Goal: Transaction & Acquisition: Book appointment/travel/reservation

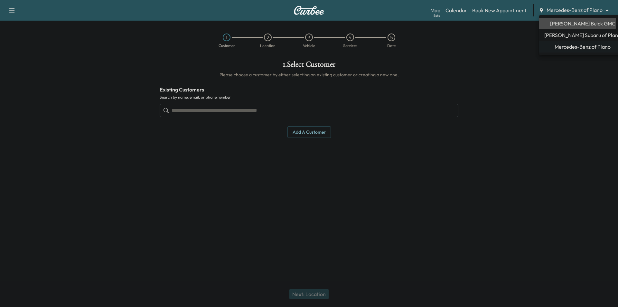
click at [577, 23] on span "[PERSON_NAME] Buick GMC" at bounding box center [582, 24] width 65 height 8
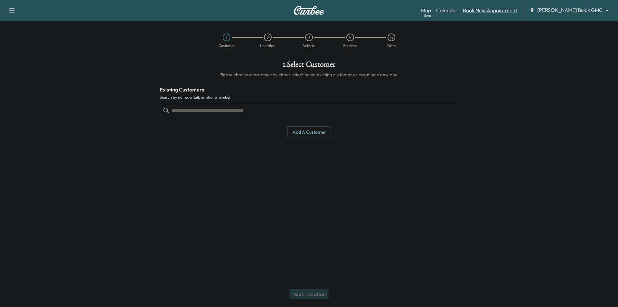
click at [516, 13] on link "Book New Appointment" at bounding box center [490, 10] width 54 height 8
click at [301, 110] on input "text" at bounding box center [309, 111] width 299 height 14
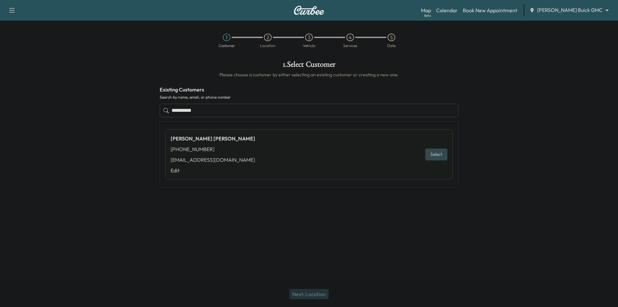
click at [438, 156] on button "Select" at bounding box center [436, 154] width 22 height 12
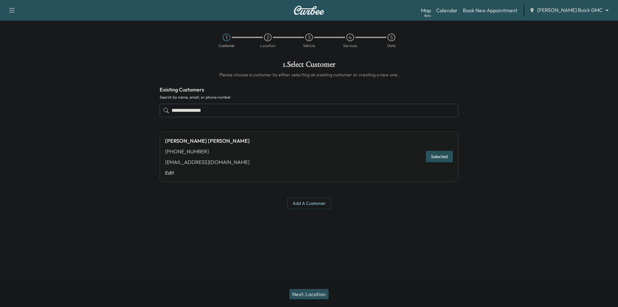
type input "**********"
click at [325, 291] on button "Next: Location" at bounding box center [308, 294] width 39 height 10
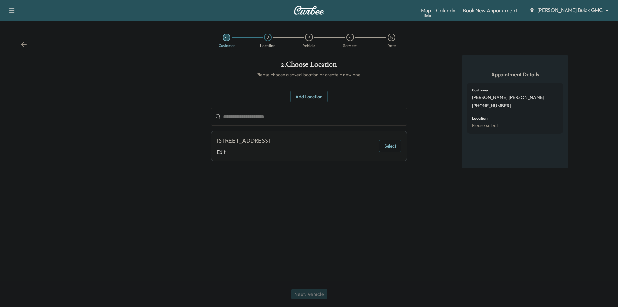
click at [390, 148] on button "Select" at bounding box center [390, 146] width 22 height 12
click at [316, 293] on button "Next: Vehicle" at bounding box center [309, 294] width 36 height 10
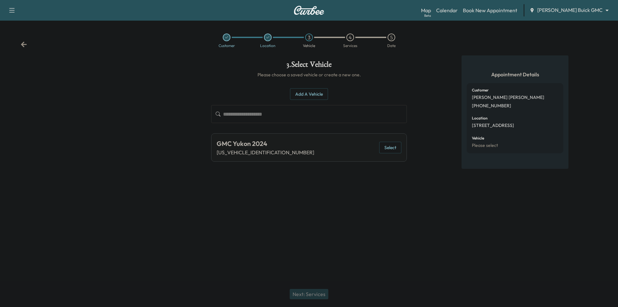
click at [388, 148] on button "Select" at bounding box center [390, 148] width 22 height 12
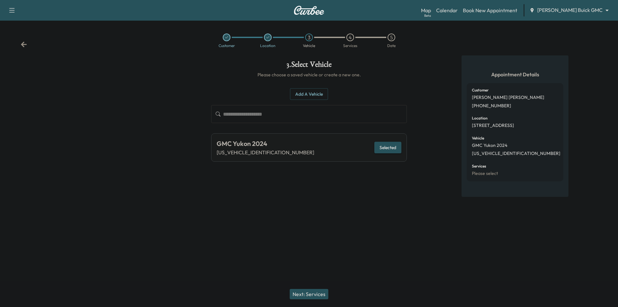
click at [316, 293] on button "Next: Services" at bounding box center [309, 294] width 39 height 10
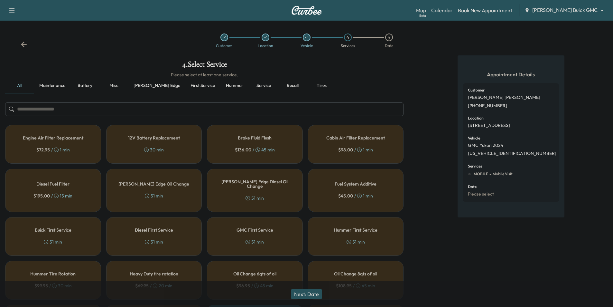
click at [149, 86] on button "[PERSON_NAME] edge" at bounding box center [156, 85] width 57 height 15
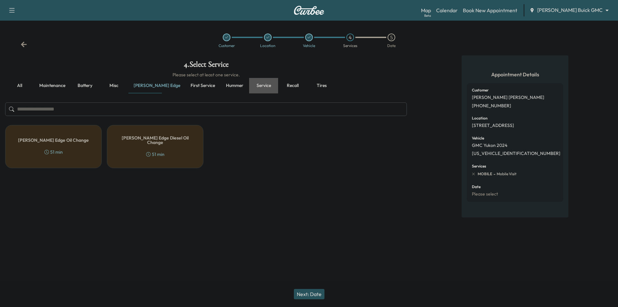
click at [249, 84] on button "Service" at bounding box center [263, 85] width 29 height 15
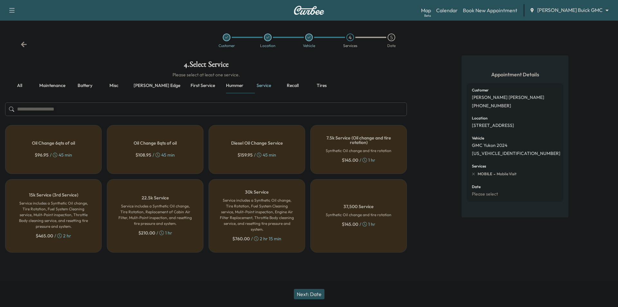
click at [63, 208] on h6 "Service includes a Synthetic Oil change, Tire Rotation, Fuel System Cleaning se…" at bounding box center [53, 214] width 75 height 29
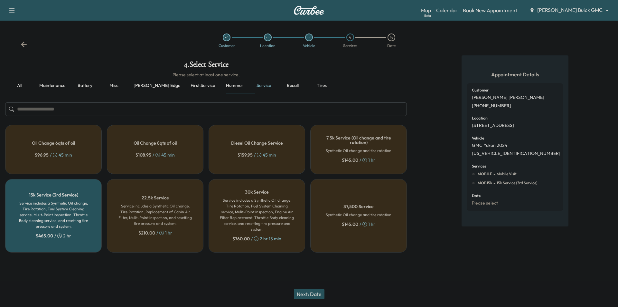
click at [318, 291] on button "Next: Date" at bounding box center [309, 294] width 31 height 10
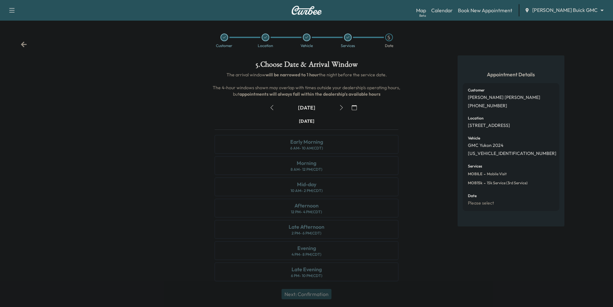
click at [340, 106] on icon "button" at bounding box center [341, 107] width 5 height 5
click at [273, 107] on icon "button" at bounding box center [271, 107] width 5 height 5
click at [27, 42] on div "Customer Location Vehicle Services 5 Date" at bounding box center [306, 41] width 613 height 30
click at [25, 44] on icon at bounding box center [24, 44] width 6 height 5
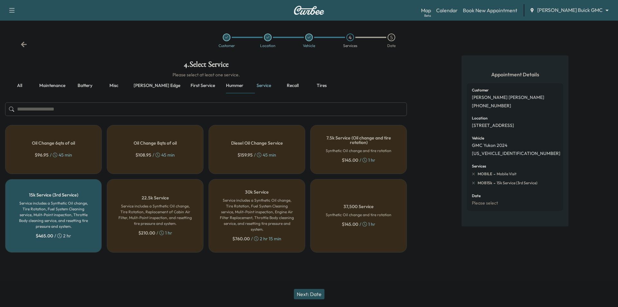
click at [25, 44] on icon at bounding box center [24, 44] width 6 height 5
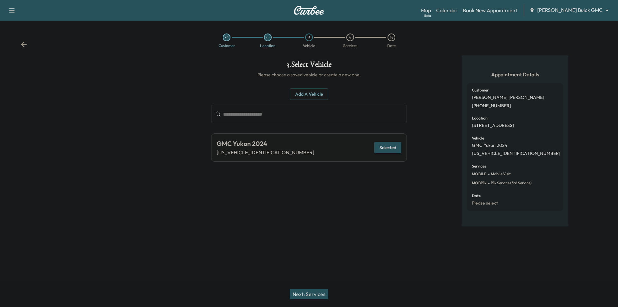
click at [25, 44] on icon at bounding box center [24, 44] width 6 height 5
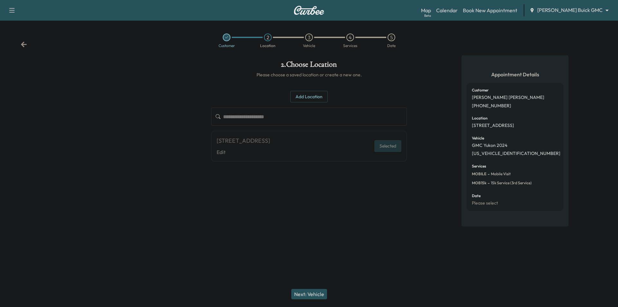
click at [25, 44] on icon at bounding box center [24, 44] width 6 height 5
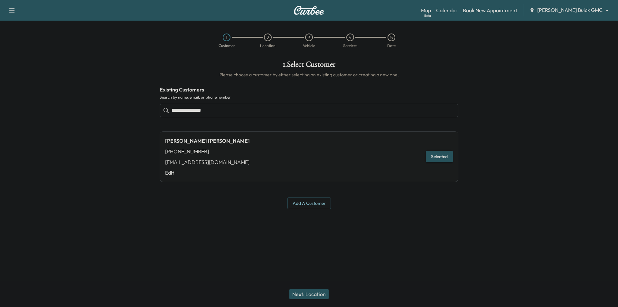
click at [25, 44] on div "1 Customer 2 Location 3 Vehicle 4 Services 5 Date" at bounding box center [309, 41] width 618 height 30
click at [571, 10] on body "**********" at bounding box center [309, 153] width 618 height 307
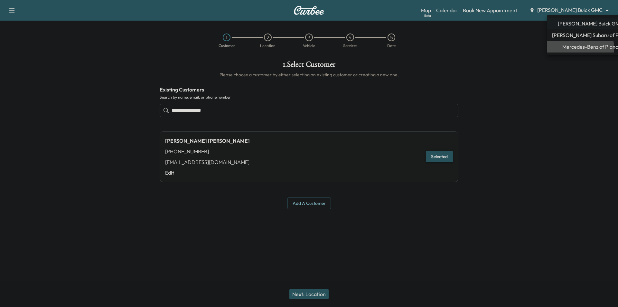
click at [577, 48] on span "Mercedes-Benz of Plano" at bounding box center [590, 47] width 56 height 8
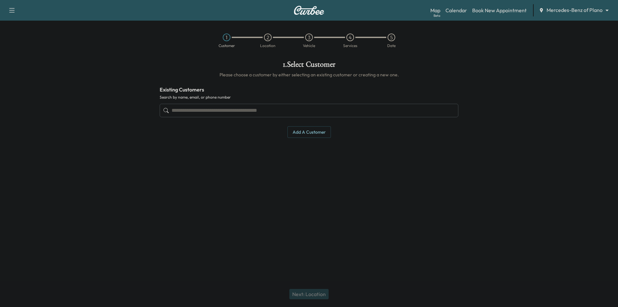
click at [263, 114] on input "text" at bounding box center [309, 111] width 299 height 14
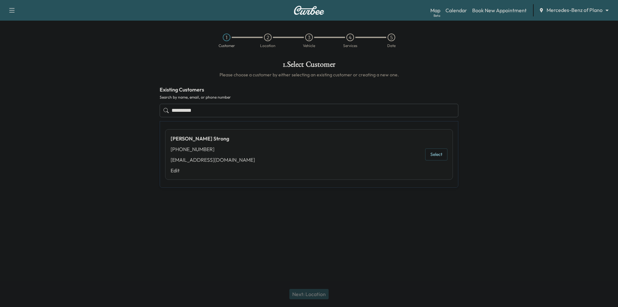
click at [434, 155] on button "Select" at bounding box center [436, 154] width 22 height 12
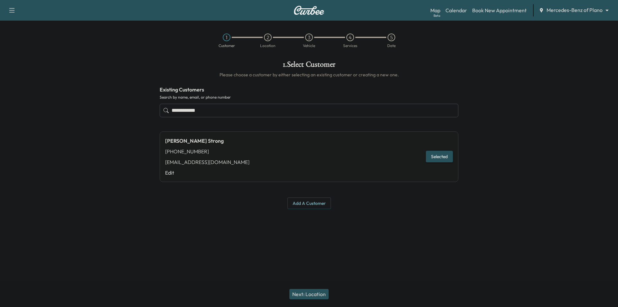
type input "**********"
click at [226, 110] on input "**********" at bounding box center [309, 111] width 299 height 14
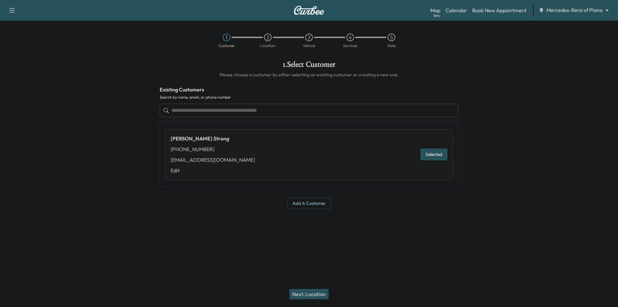
type input "**********"
click at [170, 66] on h1 "1 . Select Customer" at bounding box center [309, 66] width 299 height 11
